Goal: Entertainment & Leisure: Consume media (video, audio)

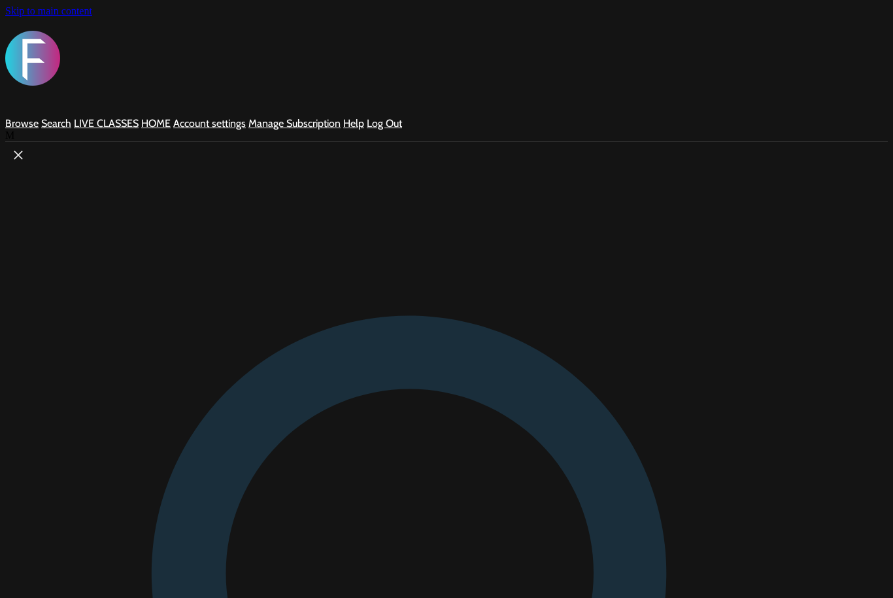
scroll to position [73, 0]
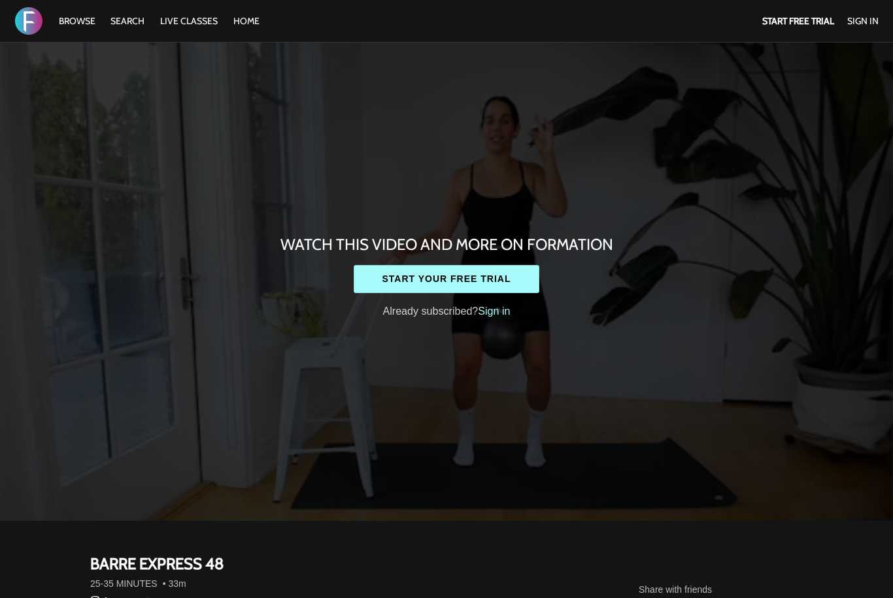
scroll to position [508, 0]
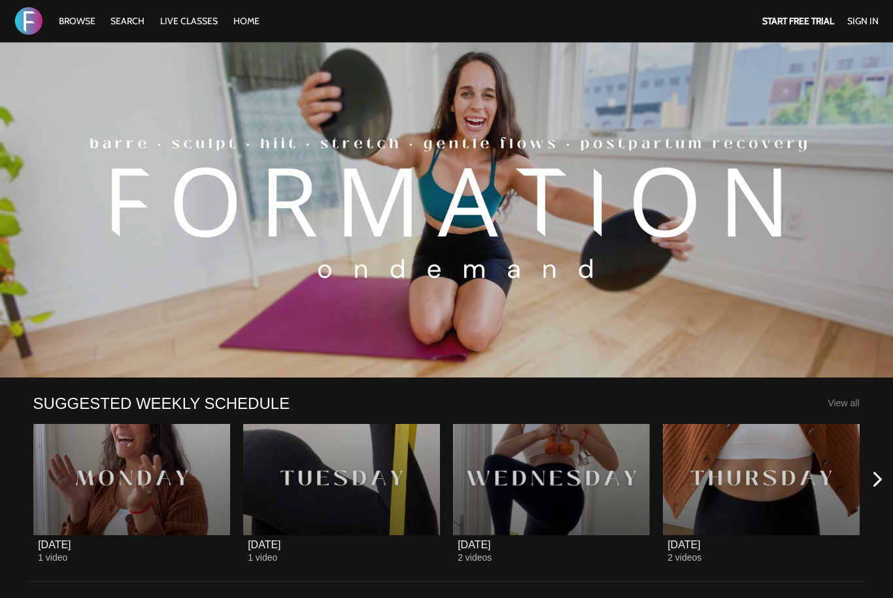
click at [863, 16] on link "Sign In" at bounding box center [863, 21] width 31 height 12
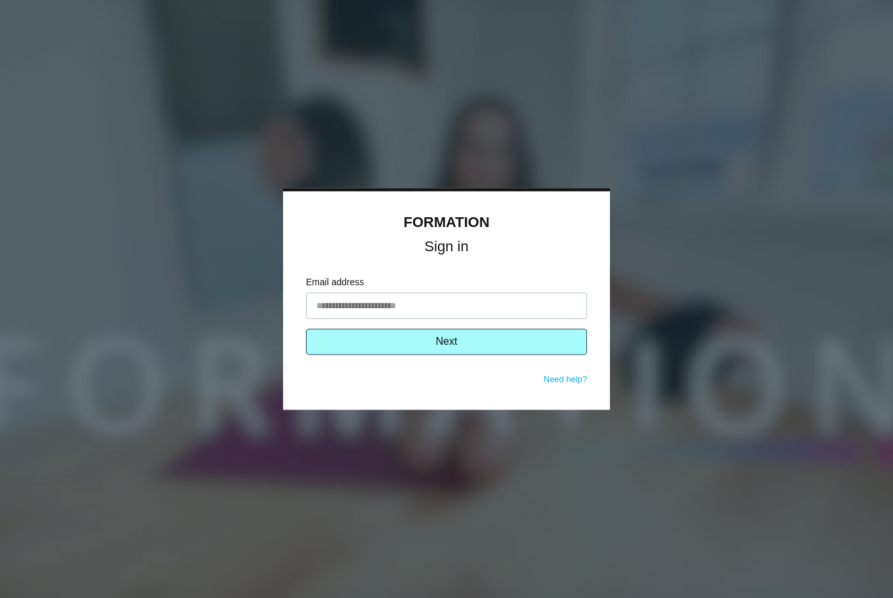
click at [490, 300] on input "Email address" at bounding box center [446, 306] width 281 height 26
type input "**********"
click at [505, 341] on button "Next" at bounding box center [446, 342] width 281 height 26
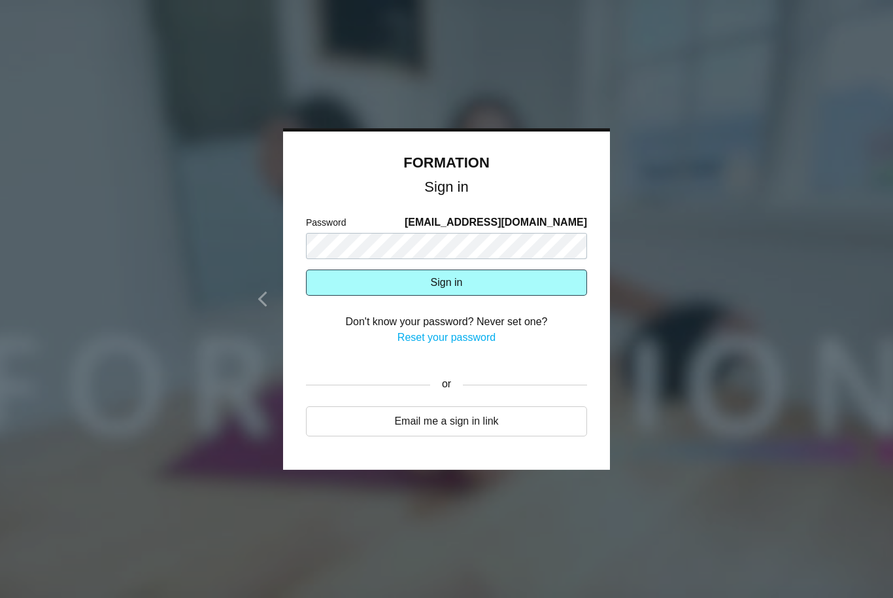
click at [495, 289] on button "Sign in" at bounding box center [446, 282] width 281 height 26
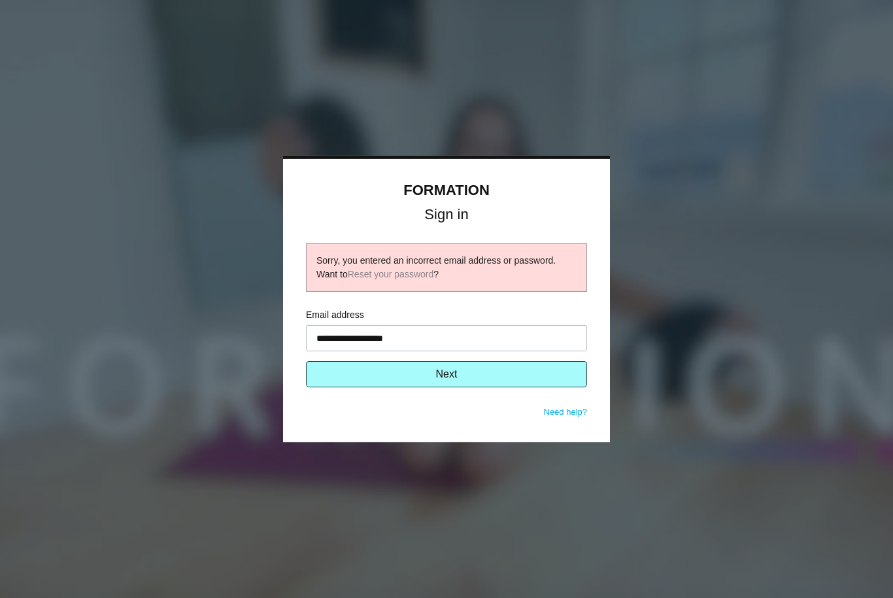
click at [428, 378] on button "Next" at bounding box center [446, 374] width 281 height 26
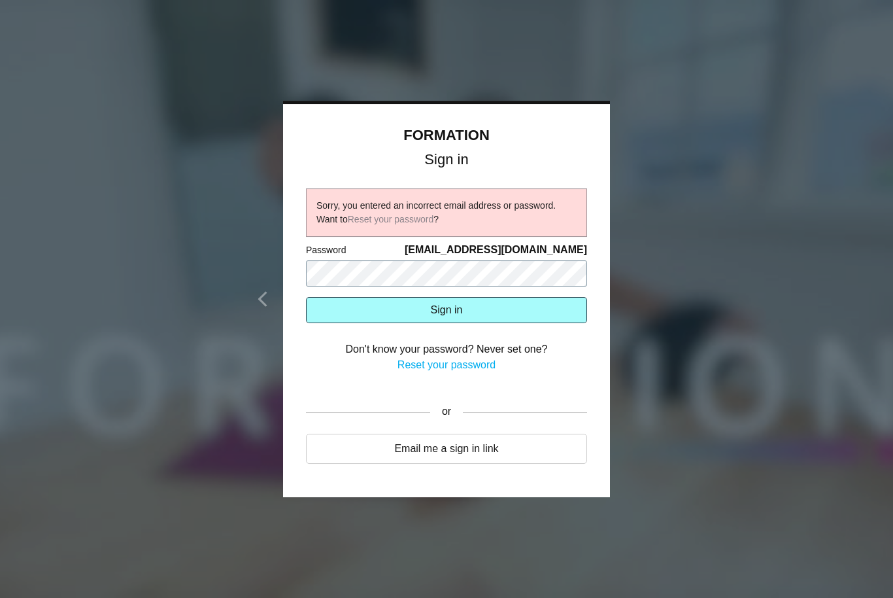
click at [447, 310] on button "Sign in" at bounding box center [446, 310] width 281 height 26
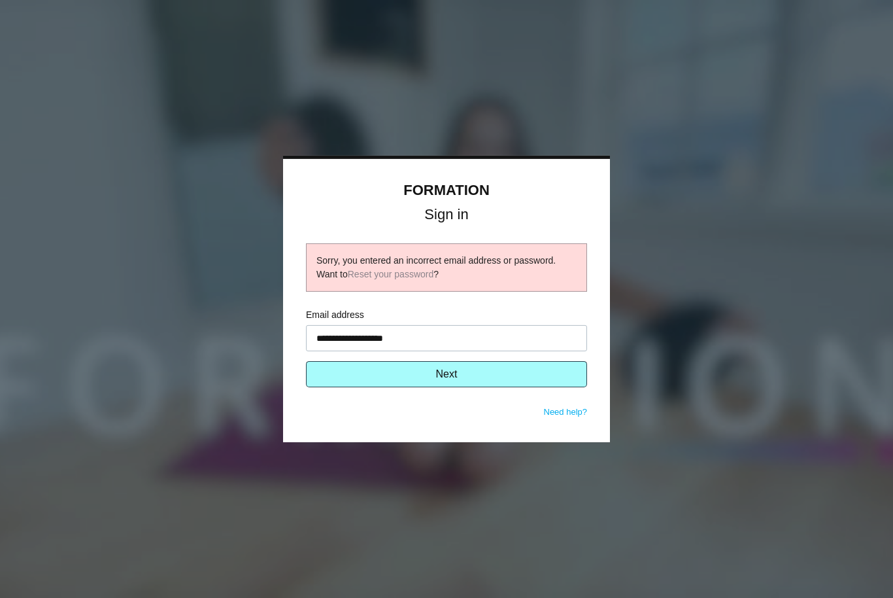
click at [464, 374] on button "Next" at bounding box center [446, 374] width 281 height 26
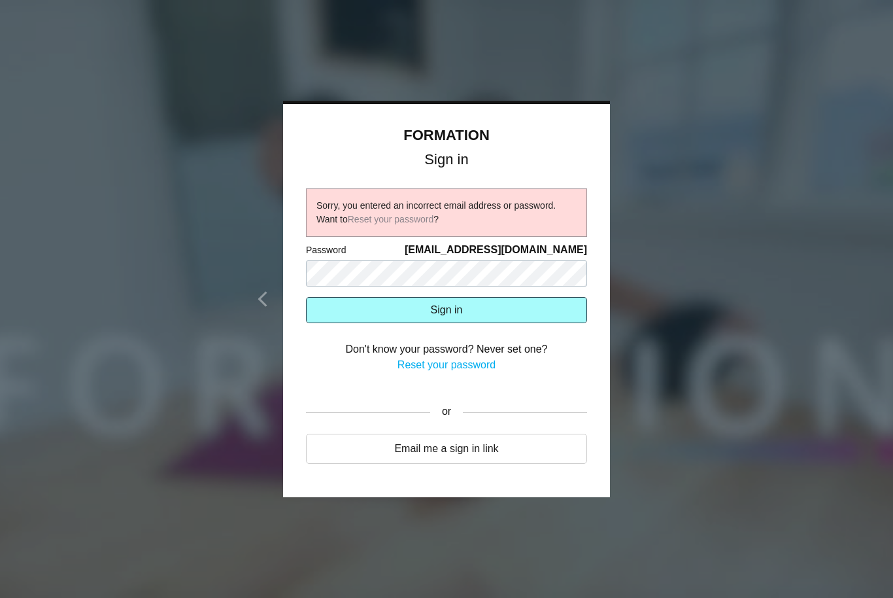
click at [511, 320] on button "Sign in" at bounding box center [446, 310] width 281 height 26
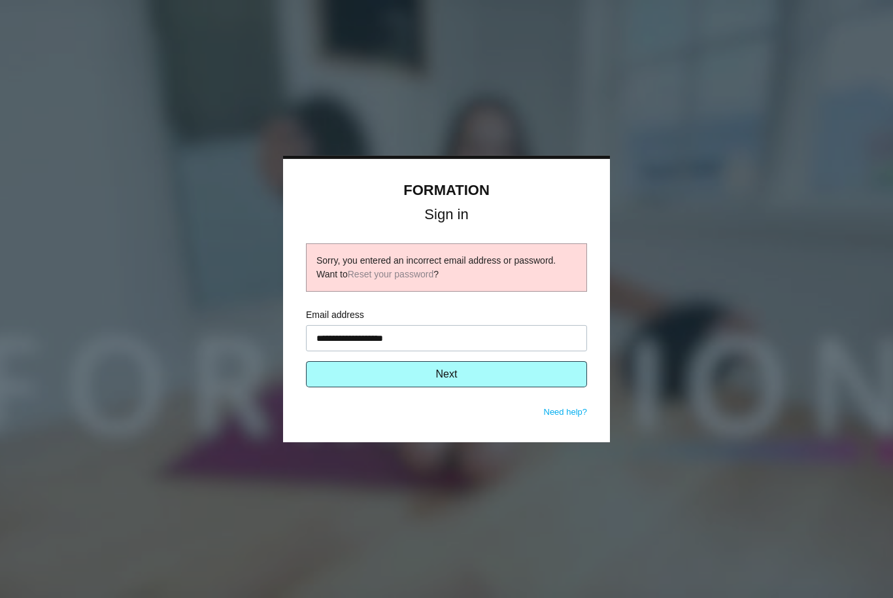
click at [445, 336] on input "**********" at bounding box center [446, 338] width 281 height 26
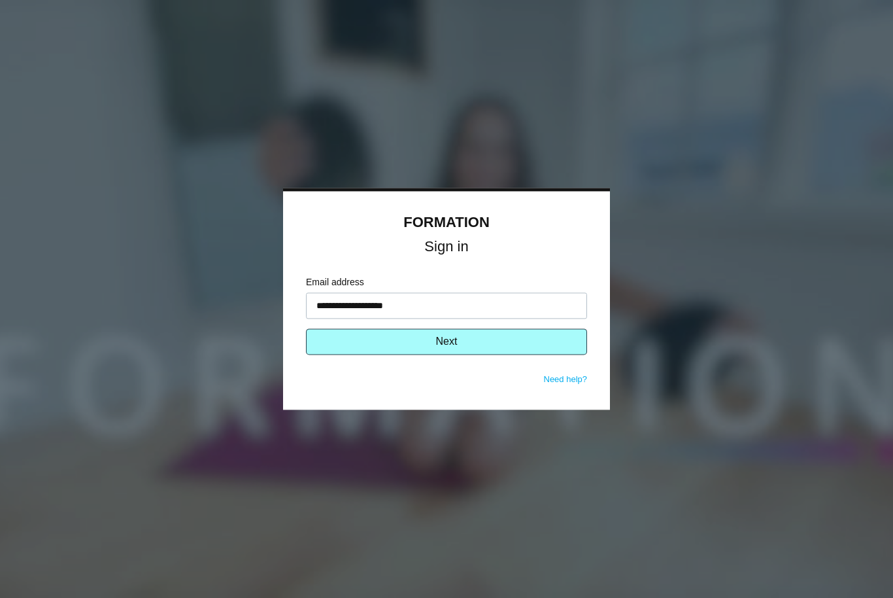
click at [534, 368] on form "**********" at bounding box center [446, 324] width 281 height 97
click at [495, 346] on button "Next" at bounding box center [446, 342] width 281 height 26
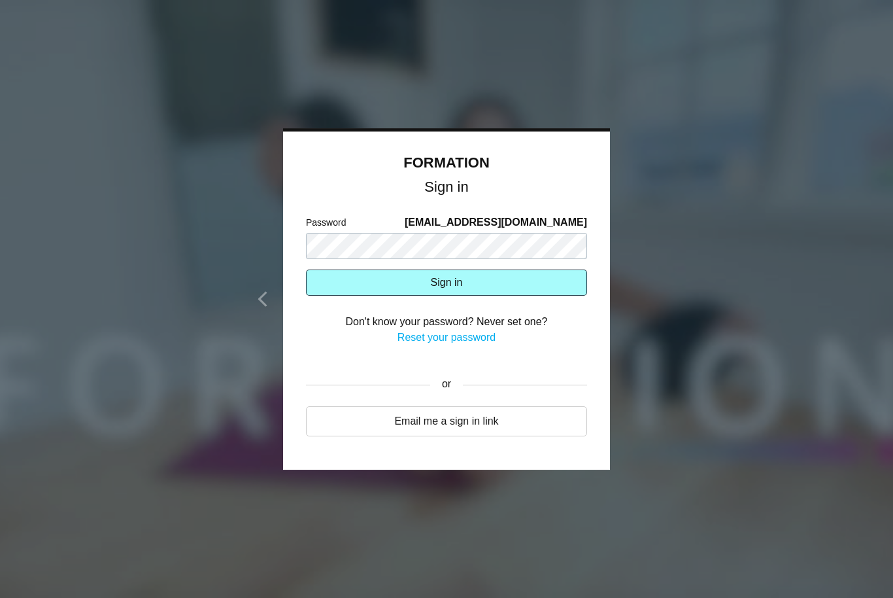
click at [498, 277] on button "Sign in" at bounding box center [446, 282] width 281 height 26
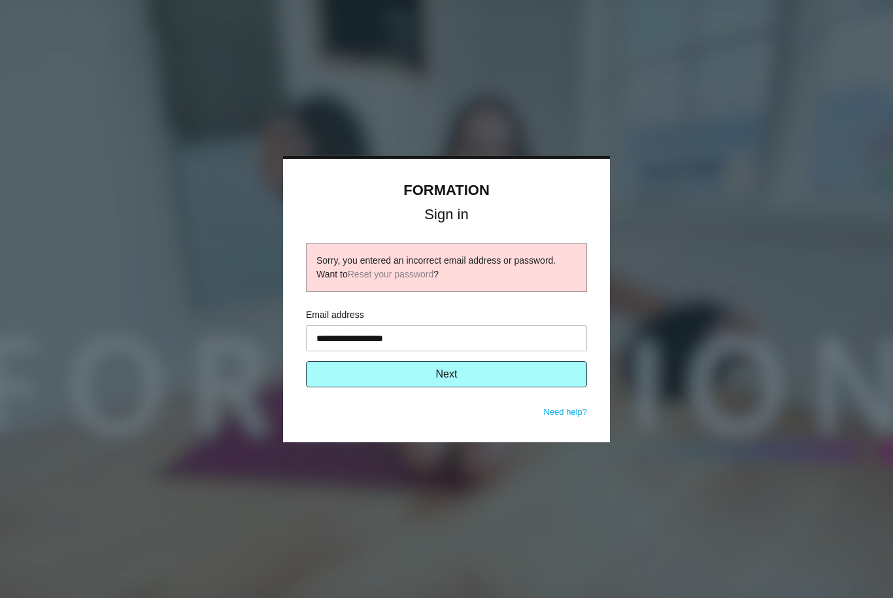
click at [451, 367] on button "Next" at bounding box center [446, 374] width 281 height 26
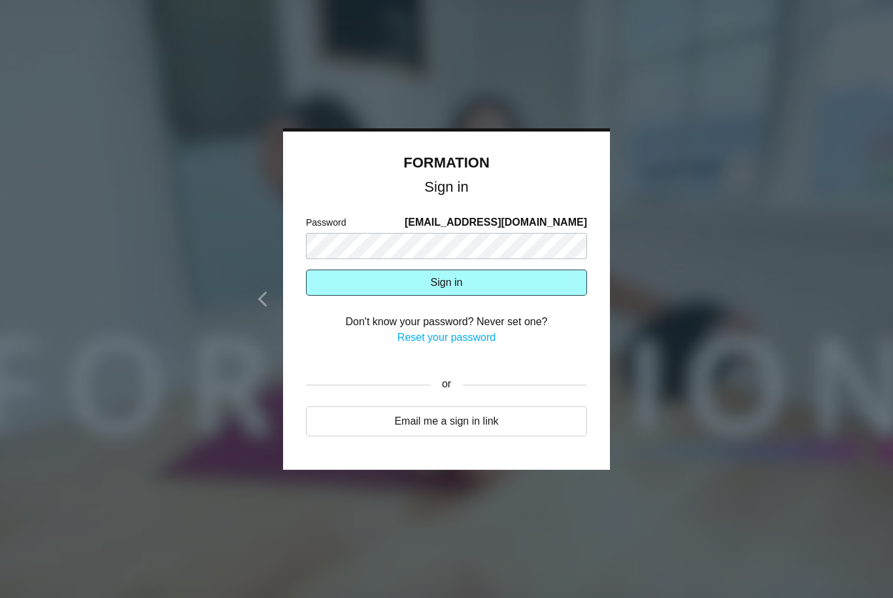
click at [531, 281] on button "Sign in" at bounding box center [446, 282] width 281 height 26
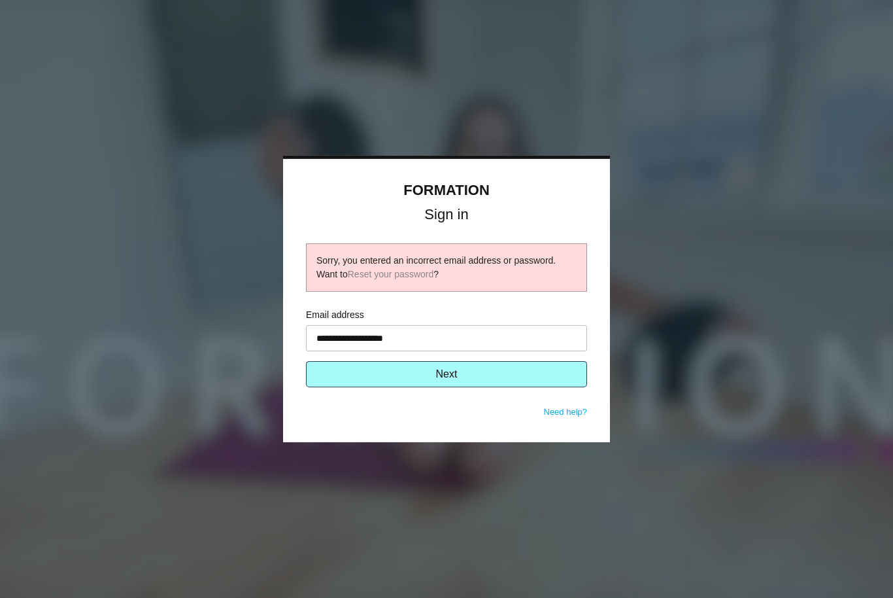
click at [434, 381] on button "Next" at bounding box center [446, 374] width 281 height 26
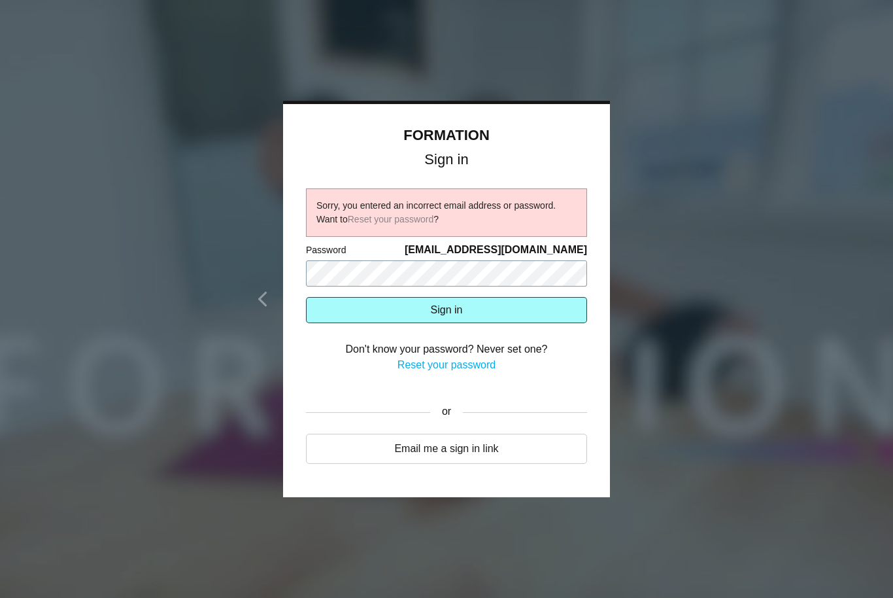
click at [447, 310] on button "Sign in" at bounding box center [446, 310] width 281 height 26
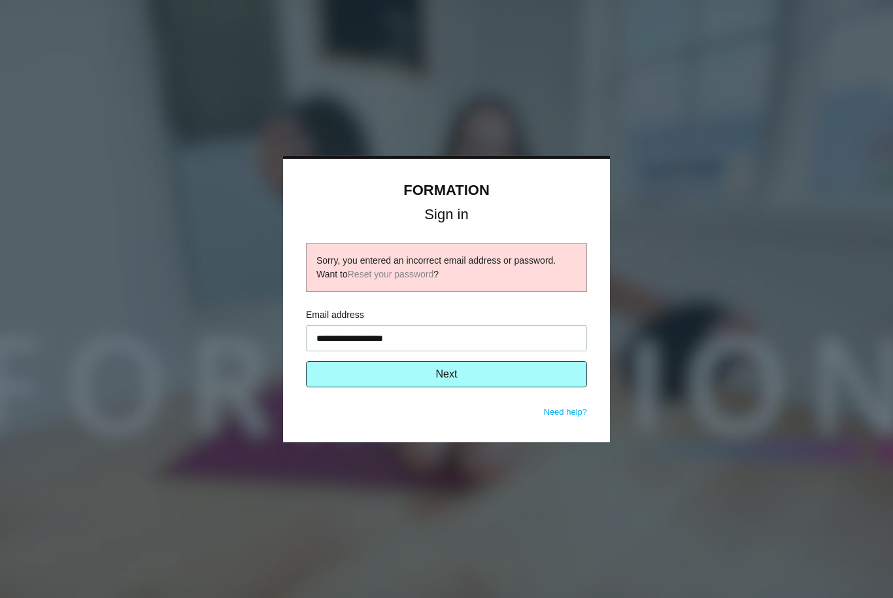
click at [434, 278] on link "Reset your password" at bounding box center [391, 274] width 86 height 10
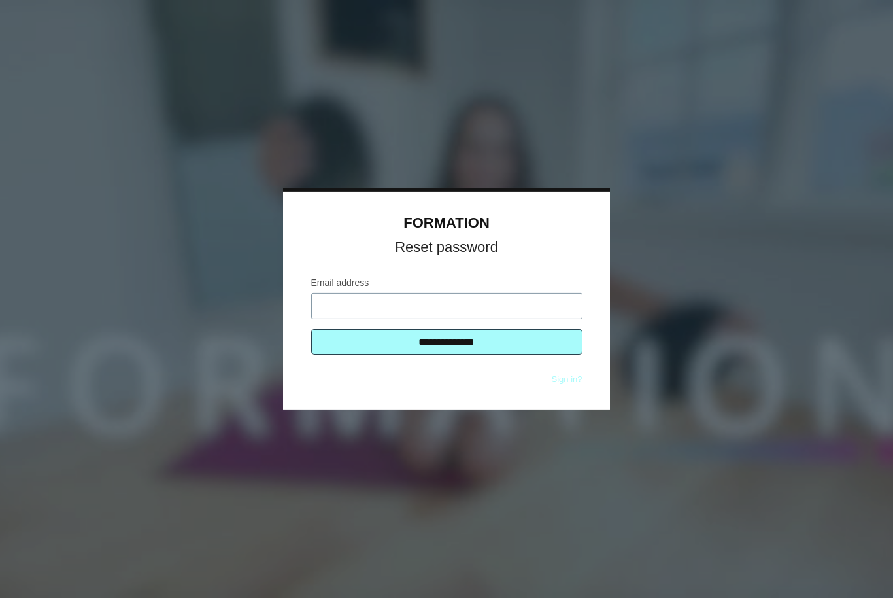
type input "**********"
click at [504, 338] on input "**********" at bounding box center [446, 342] width 271 height 26
type input "**********"
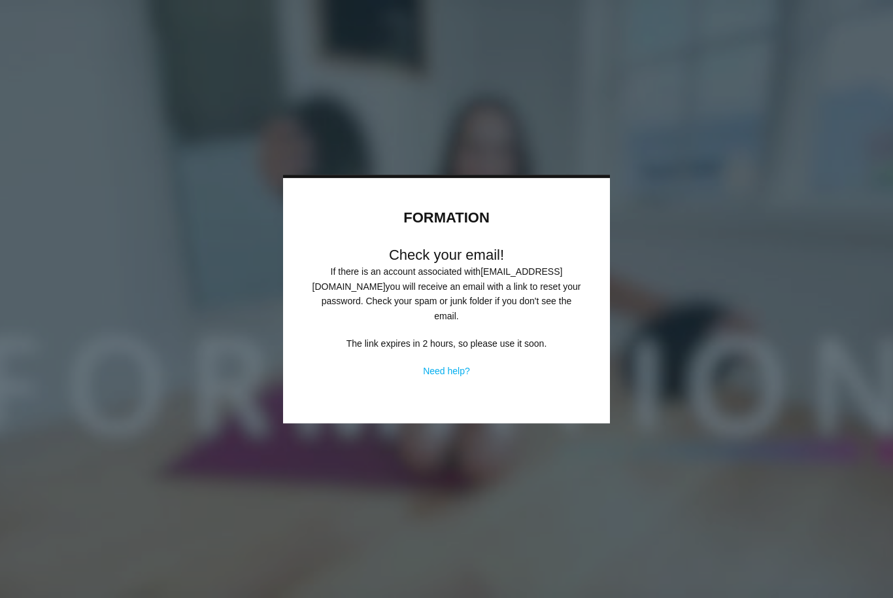
click at [706, 470] on div at bounding box center [446, 299] width 893 height 598
click at [496, 464] on div at bounding box center [446, 299] width 893 height 598
click at [757, 368] on div at bounding box center [446, 299] width 893 height 598
click at [574, 479] on div at bounding box center [446, 299] width 893 height 598
click at [566, 474] on div at bounding box center [446, 299] width 893 height 598
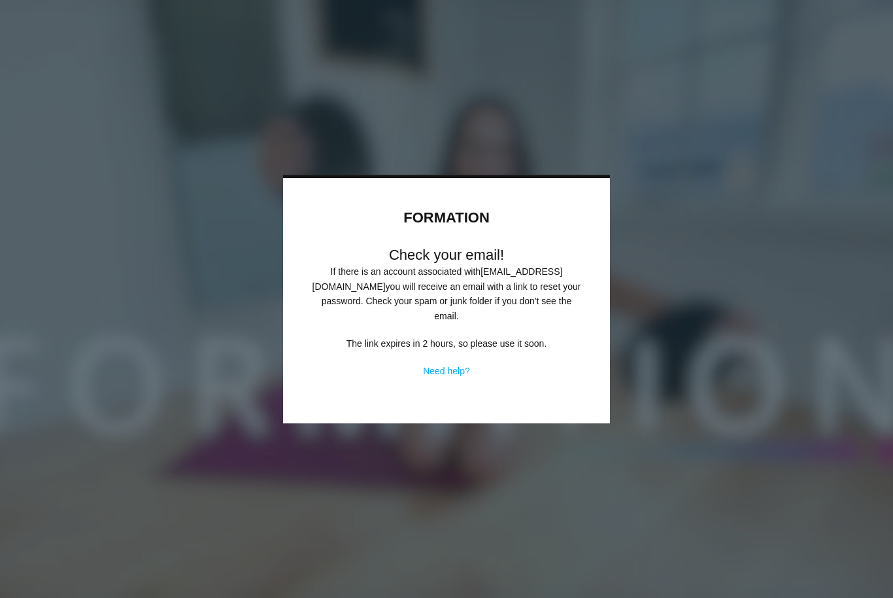
click at [700, 396] on div at bounding box center [446, 299] width 893 height 598
click at [693, 258] on div at bounding box center [446, 299] width 893 height 598
click at [559, 199] on div "FORMATION Check your email! If there is an account associated with mgmarquard@g…" at bounding box center [446, 300] width 327 height 245
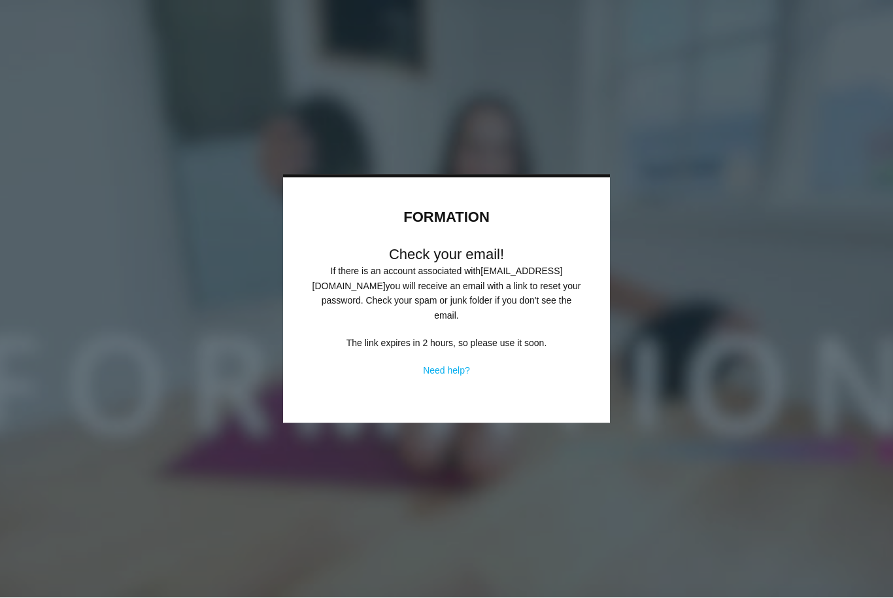
click at [177, 446] on div at bounding box center [446, 299] width 893 height 598
click at [604, 187] on div "FORMATION Check your email! If there is an account associated with mgmarquard@g…" at bounding box center [446, 300] width 327 height 245
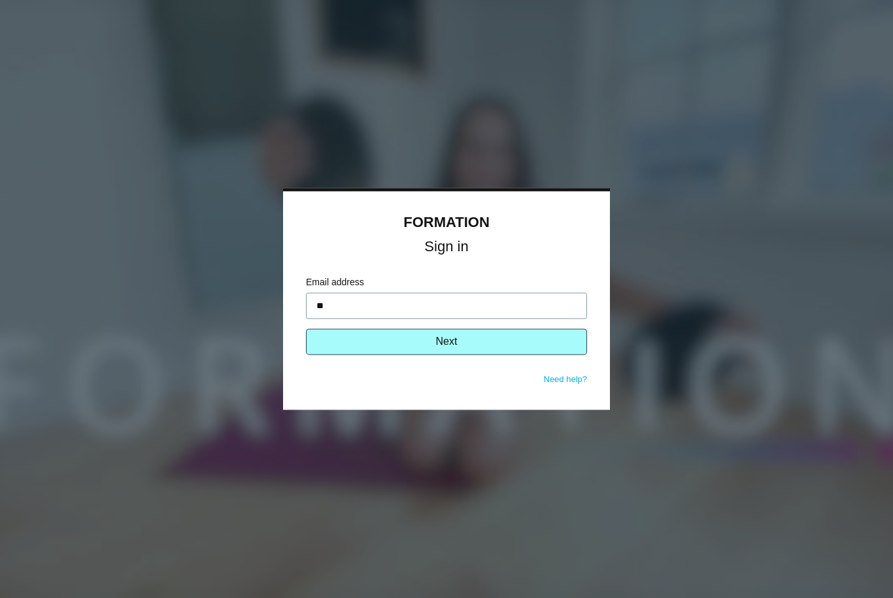
type input "**********"
click at [469, 340] on button "Next" at bounding box center [446, 342] width 281 height 26
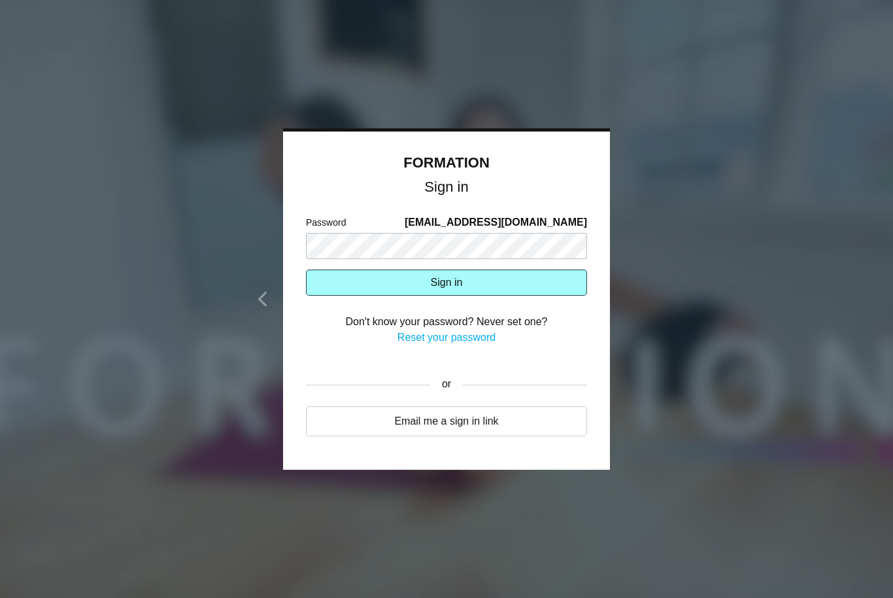
click at [499, 282] on button "Sign in" at bounding box center [446, 282] width 281 height 26
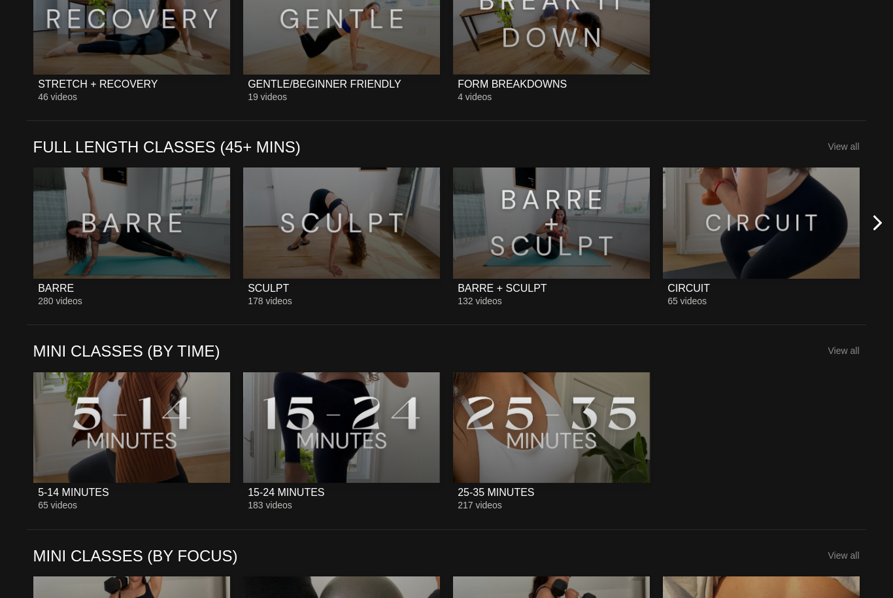
scroll to position [1073, 0]
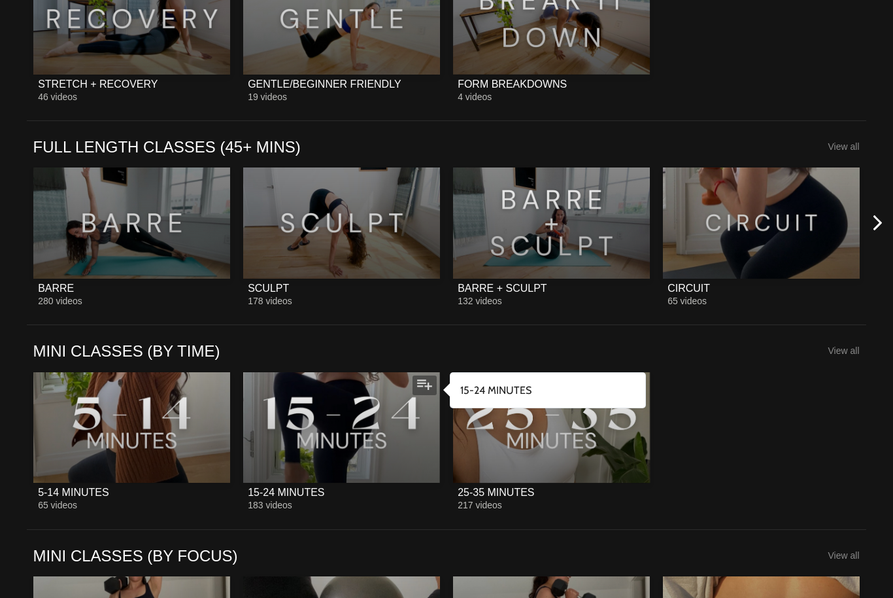
click at [372, 453] on div at bounding box center [342, 427] width 198 height 111
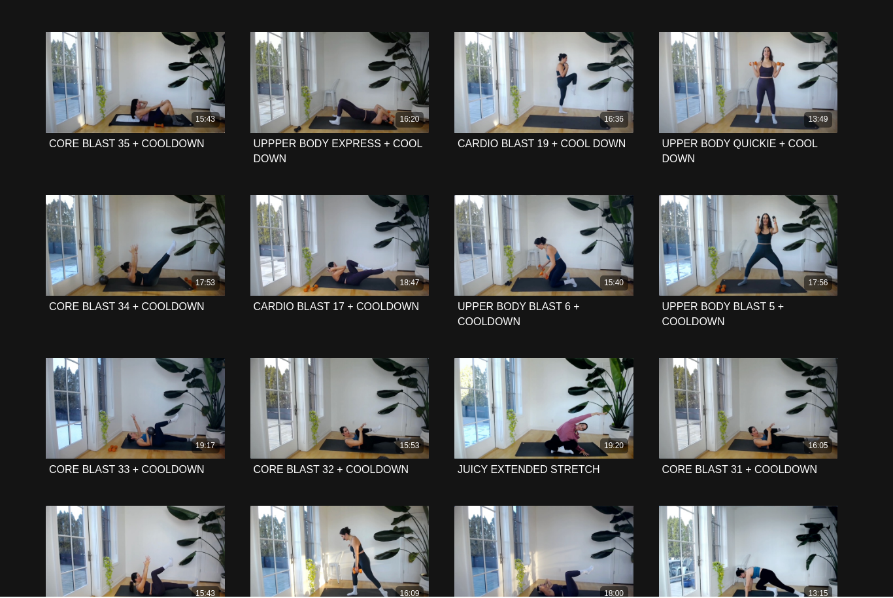
scroll to position [2562, 0]
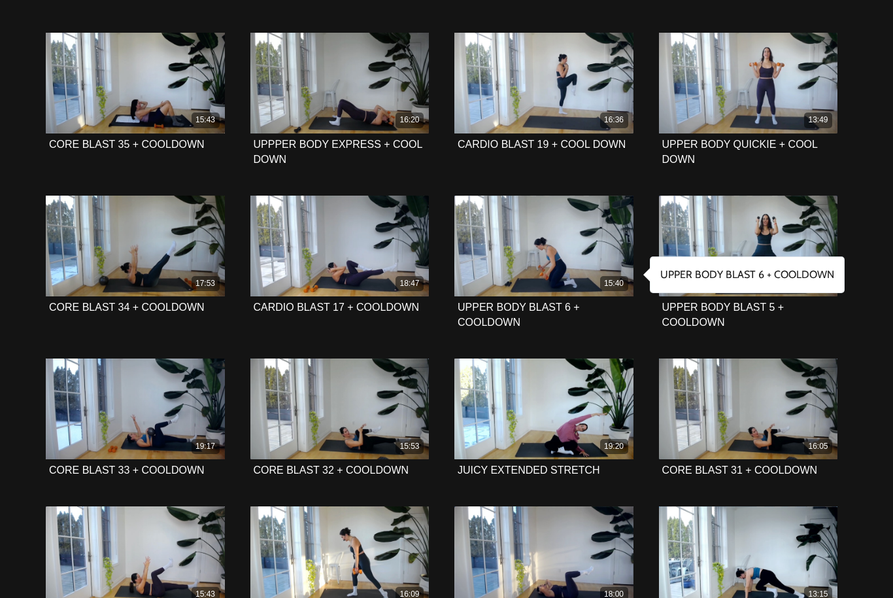
click at [540, 248] on icon at bounding box center [544, 245] width 39 height 23
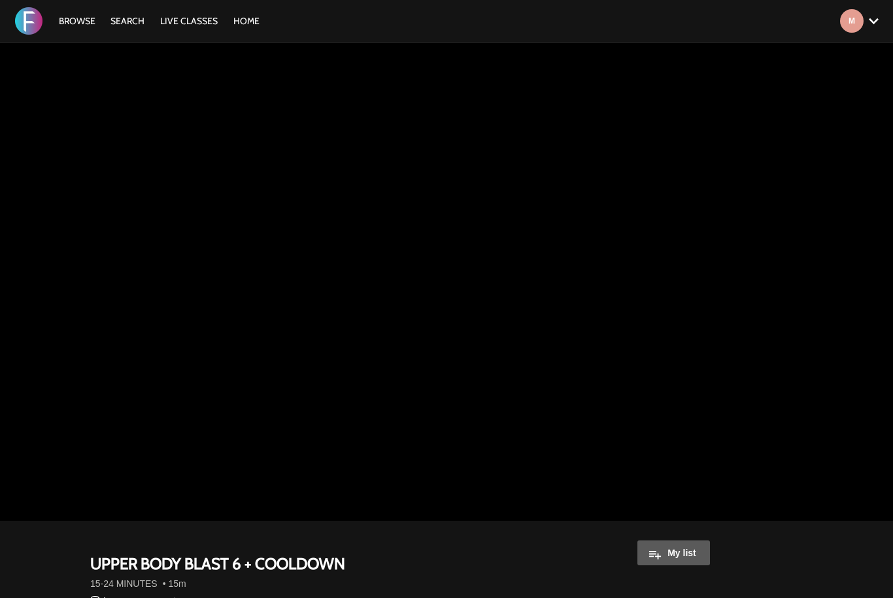
click at [666, 564] on button "My list" at bounding box center [674, 552] width 73 height 25
